Goal: Transaction & Acquisition: Obtain resource

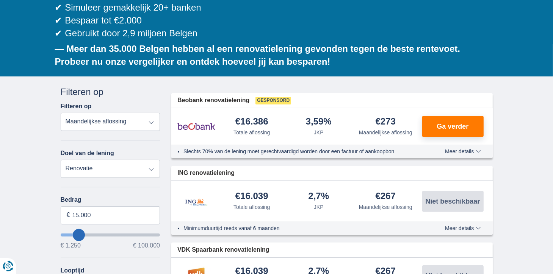
scroll to position [148, 0]
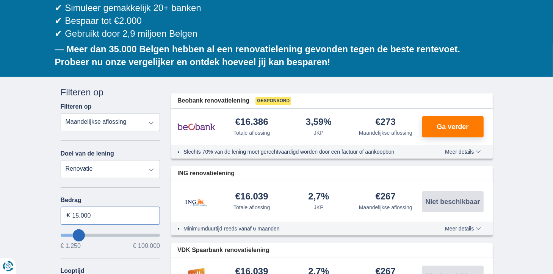
drag, startPoint x: 97, startPoint y: 194, endPoint x: 18, endPoint y: 197, distance: 79.2
type input "47.000"
type input "47250"
select select "120"
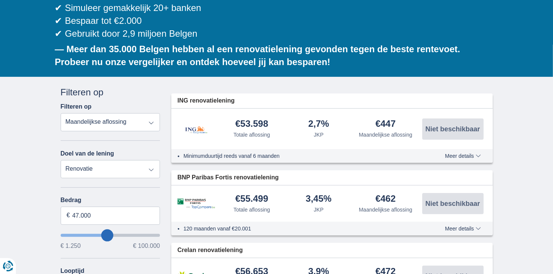
type input "46.250"
type input "45250"
type input "26.250"
type input "26250"
click at [88, 234] on input "wantToBorrow" at bounding box center [111, 235] width 100 height 3
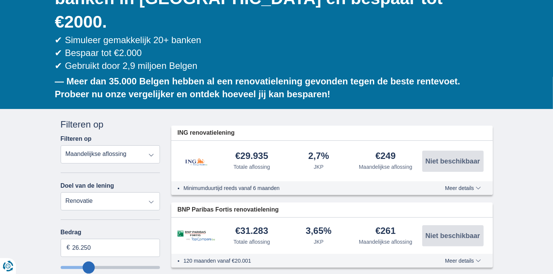
scroll to position [172, 0]
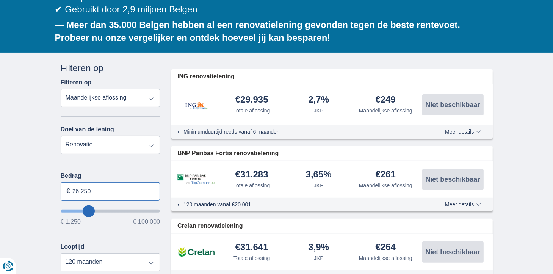
drag, startPoint x: 95, startPoint y: 166, endPoint x: 45, endPoint y: 172, distance: 50.4
type input "47.000"
type input "47250"
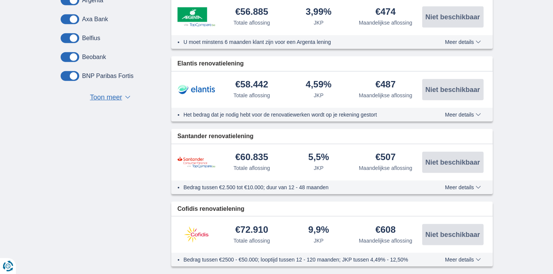
scroll to position [473, 0]
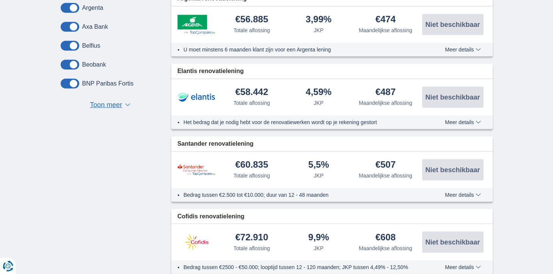
click at [465, 192] on span "Meer details" at bounding box center [463, 194] width 36 height 5
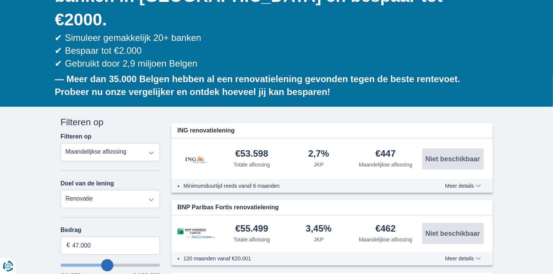
scroll to position [119, 0]
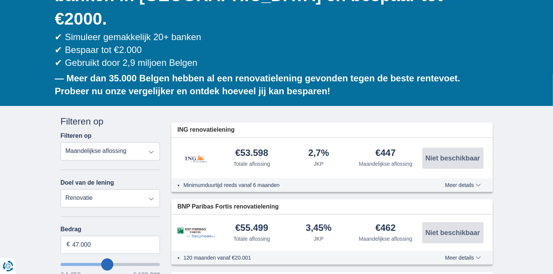
click at [457, 183] on span "Meer details" at bounding box center [463, 185] width 36 height 5
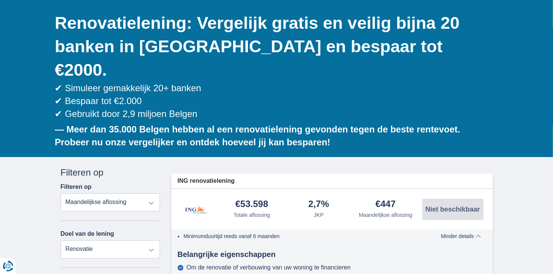
scroll to position [0, 0]
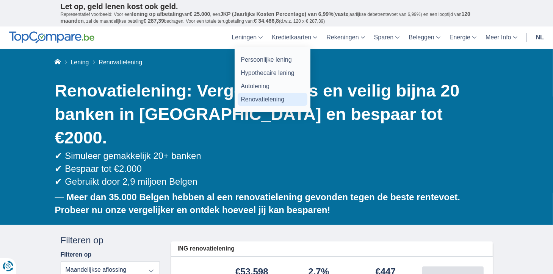
click at [271, 102] on link "Renovatielening" at bounding box center [272, 99] width 70 height 13
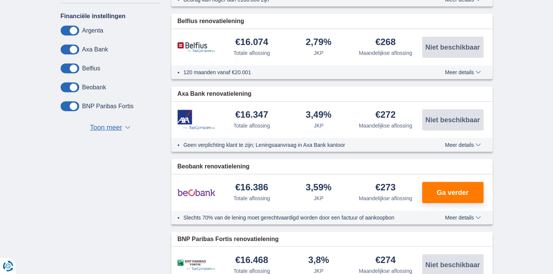
scroll to position [456, 0]
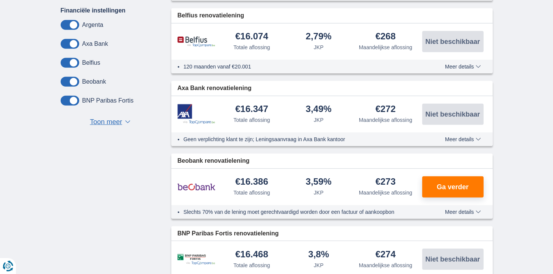
click at [452, 209] on span "Meer details" at bounding box center [463, 211] width 36 height 5
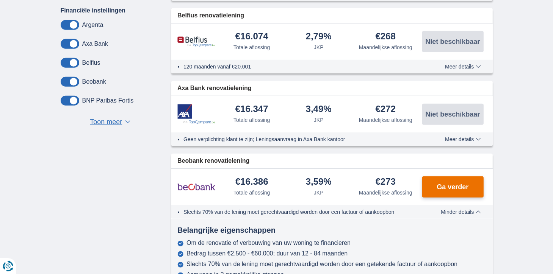
click at [449, 184] on span "Ga verder" at bounding box center [452, 187] width 32 height 7
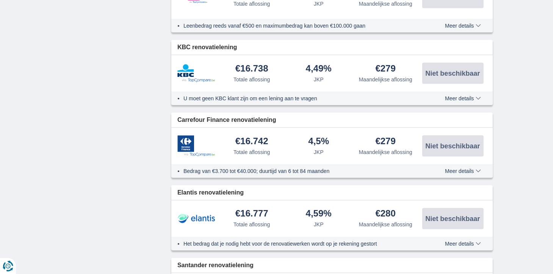
scroll to position [1110, 0]
